Goal: Information Seeking & Learning: Learn about a topic

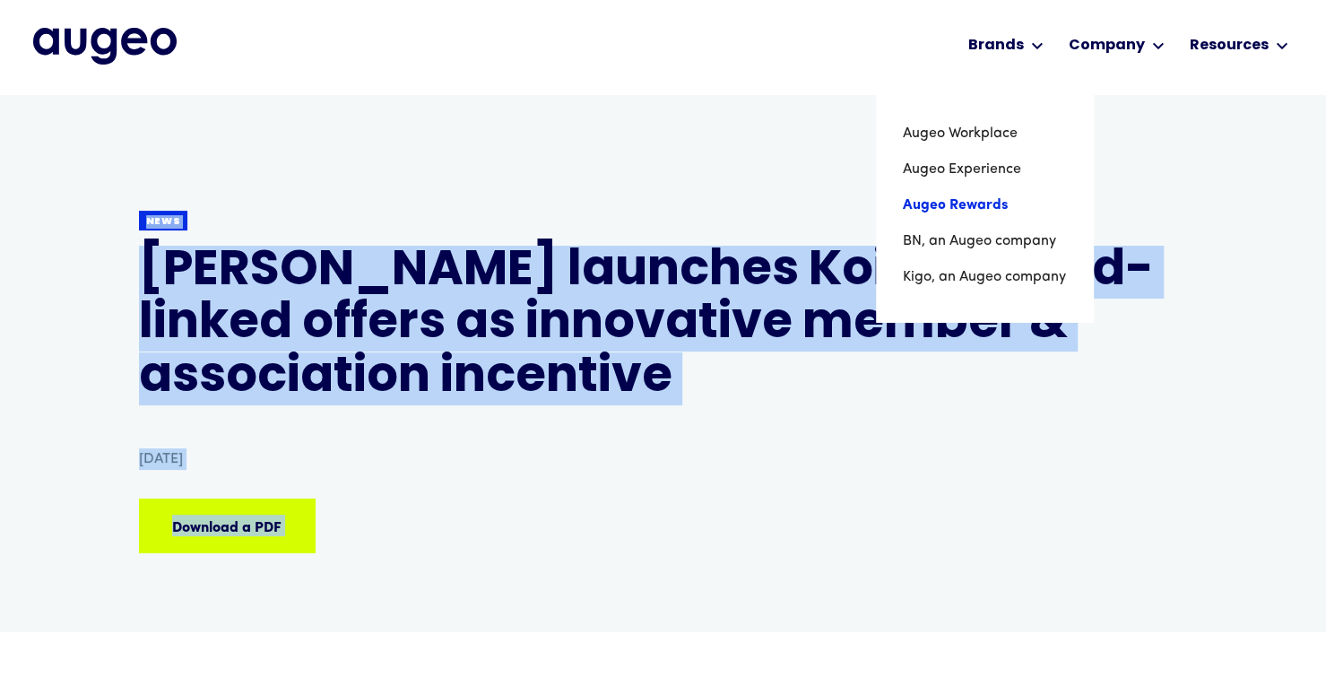
click at [951, 207] on link "Augeo Rewards" at bounding box center [984, 205] width 163 height 36
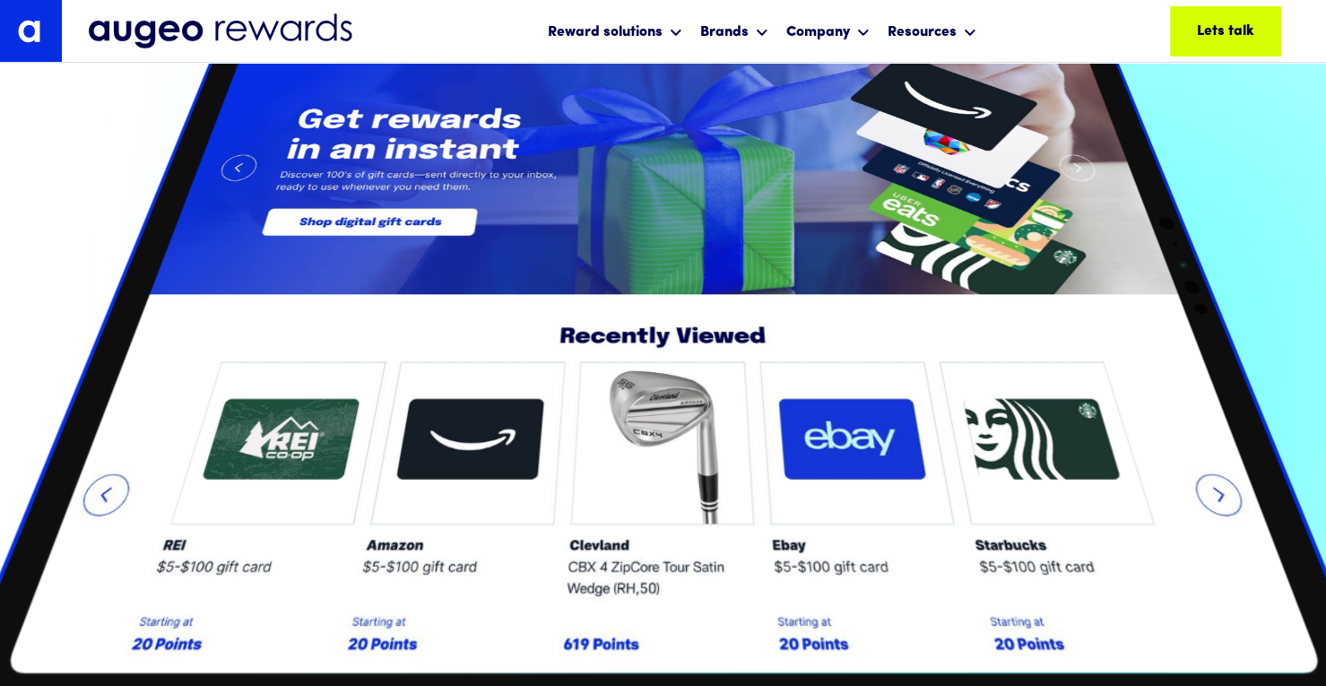
scroll to position [2202, 0]
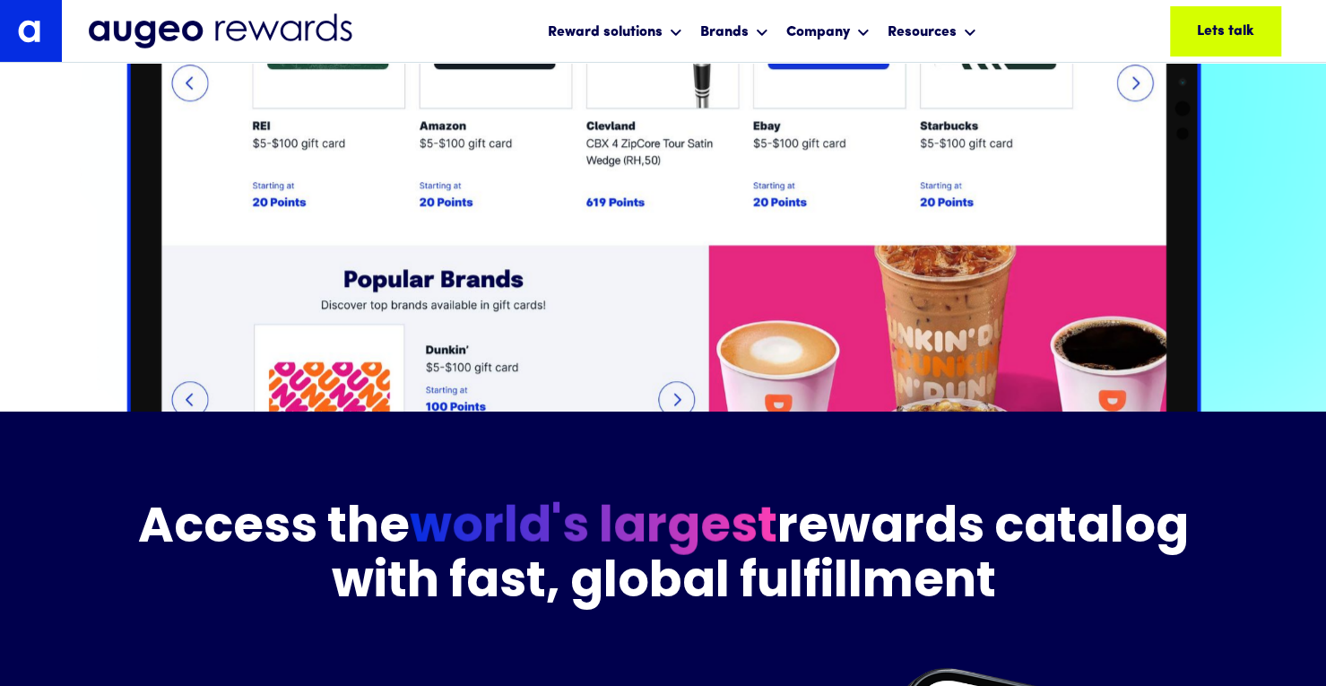
drag, startPoint x: 1315, startPoint y: 171, endPoint x: 1316, endPoint y: 184, distance: 12.6
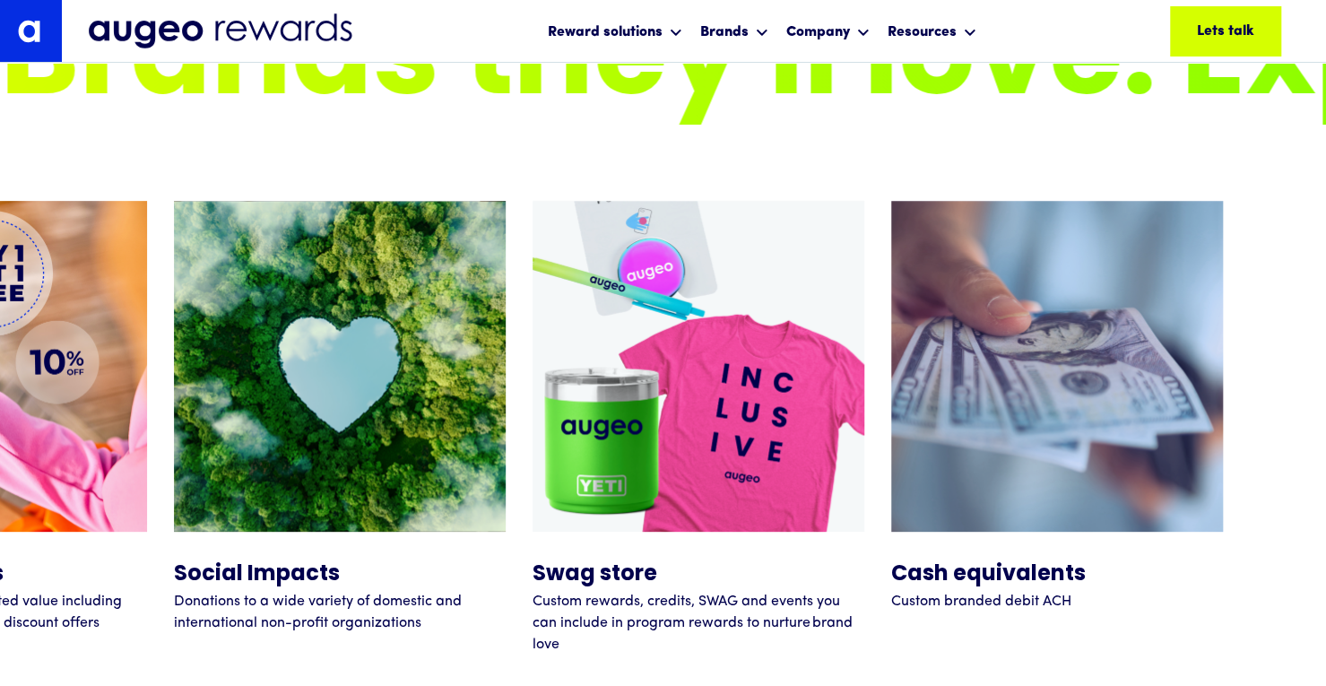
scroll to position [8046, 0]
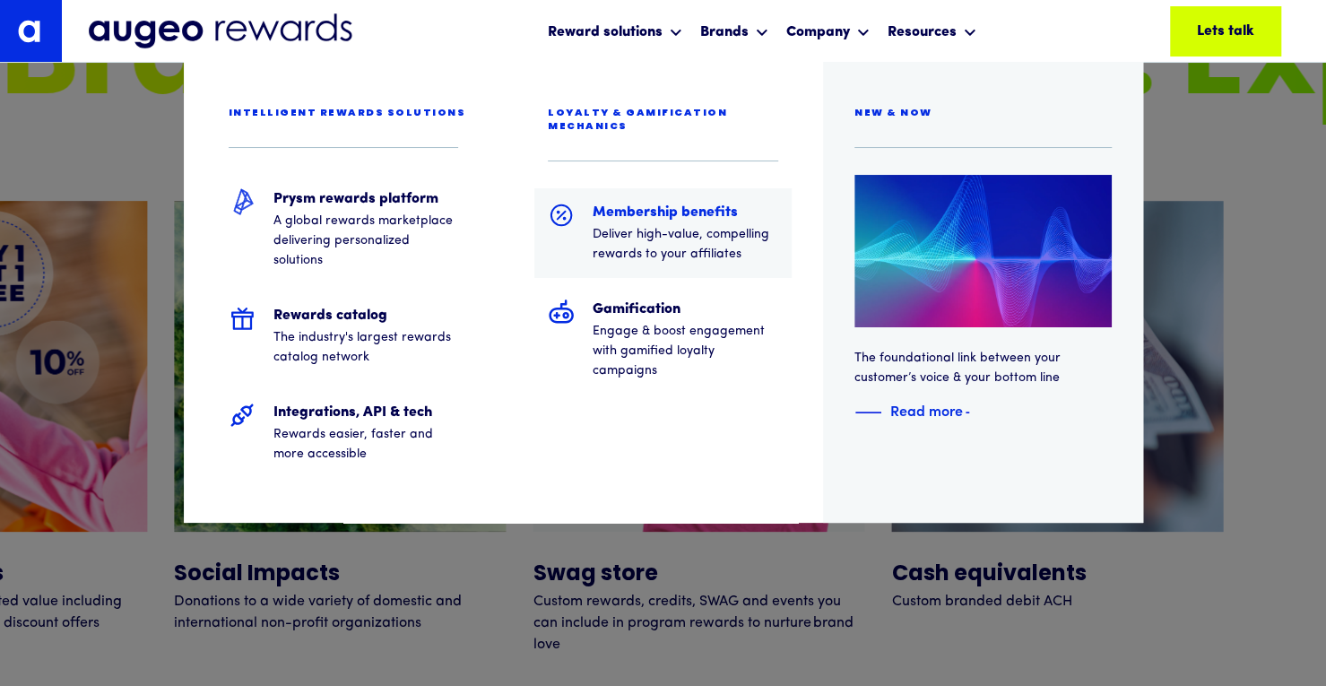
click at [644, 225] on p "Deliver high-value, compelling rewards to your affiliates" at bounding box center [686, 244] width 186 height 39
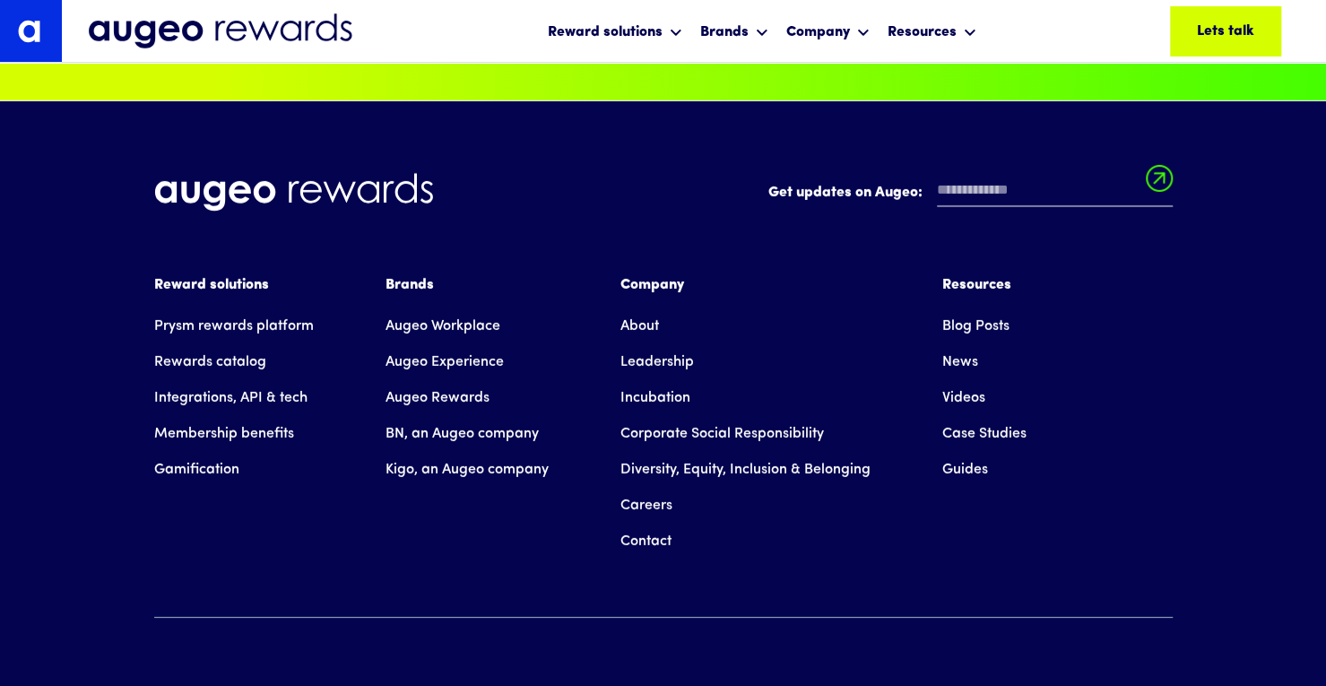
scroll to position [7240, 0]
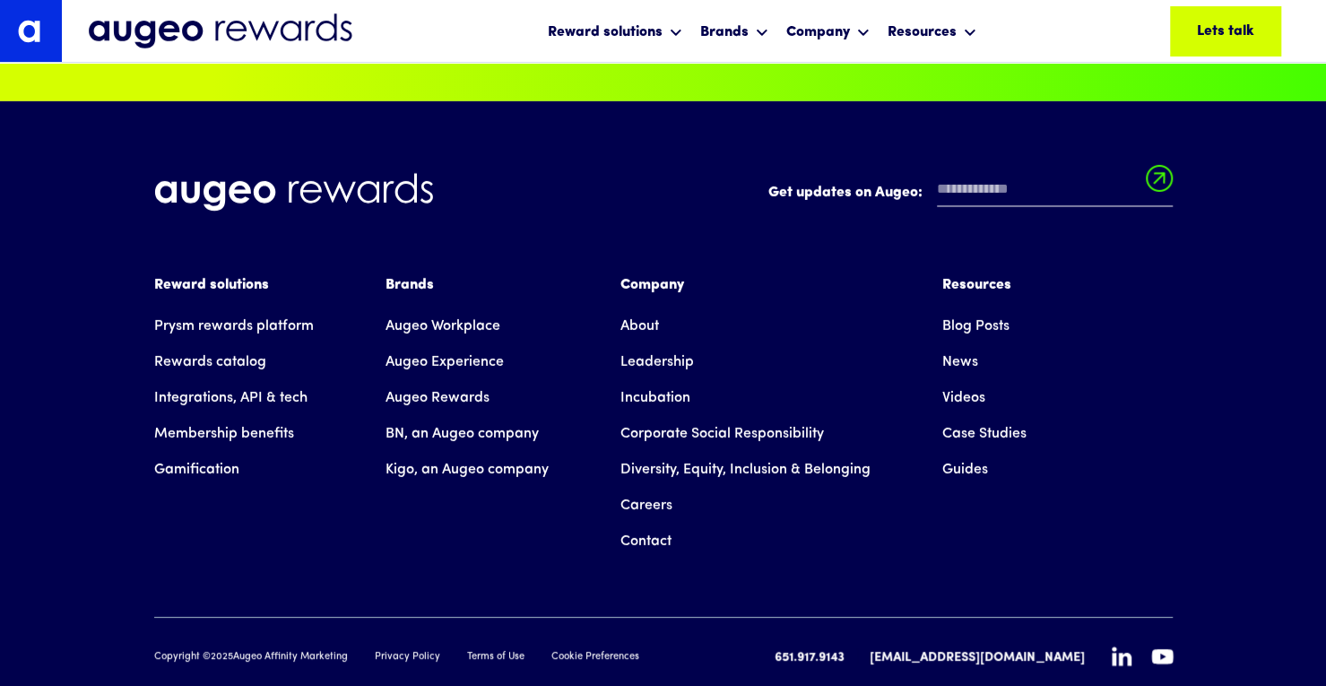
click at [468, 416] on link "BN, an Augeo company" at bounding box center [461, 434] width 153 height 36
click at [194, 416] on link "Membership benefits" at bounding box center [224, 434] width 140 height 36
